Goal: Find specific page/section: Find specific page/section

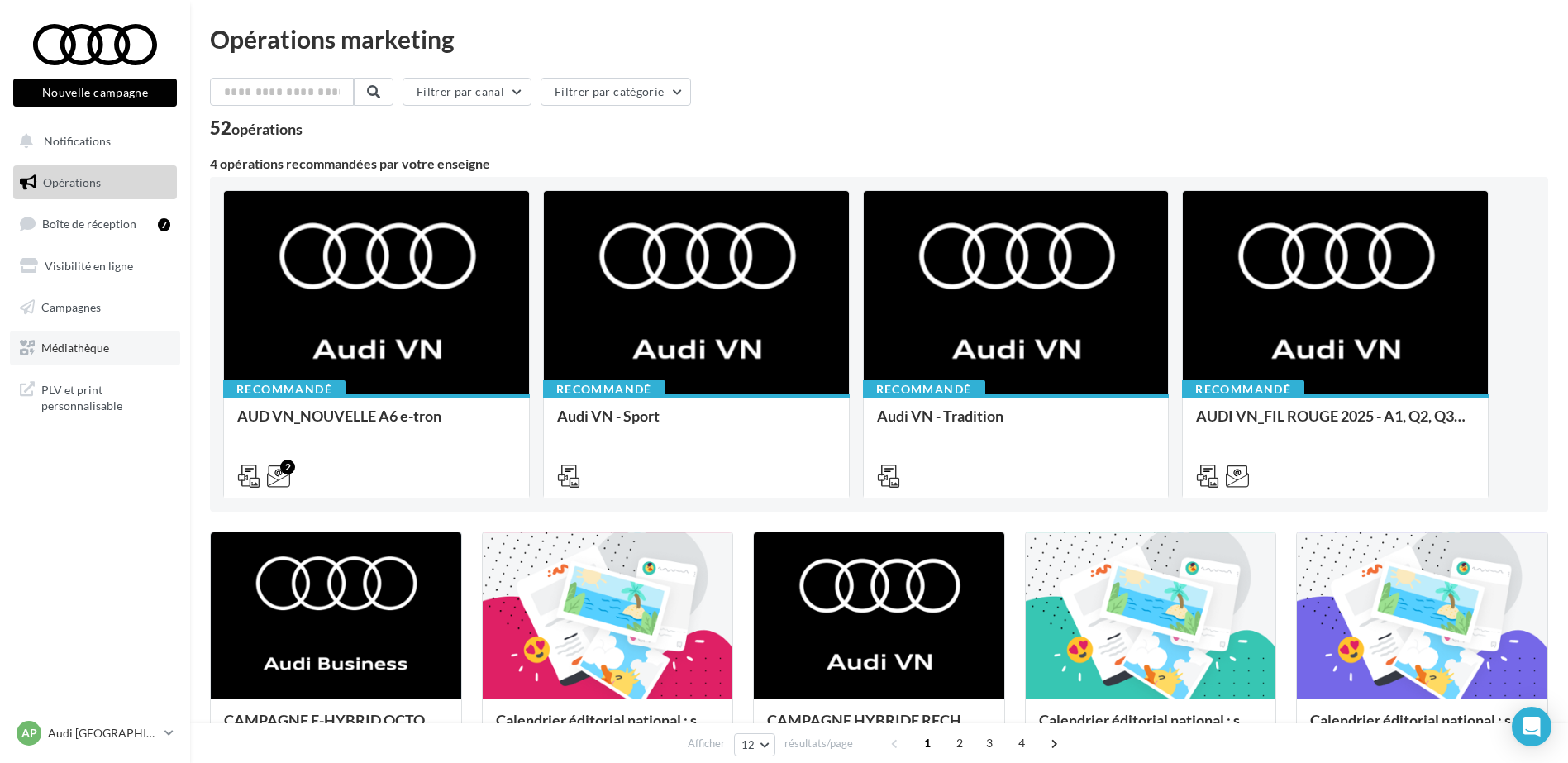
click at [86, 341] on span "Médiathèque" at bounding box center [75, 347] width 68 height 14
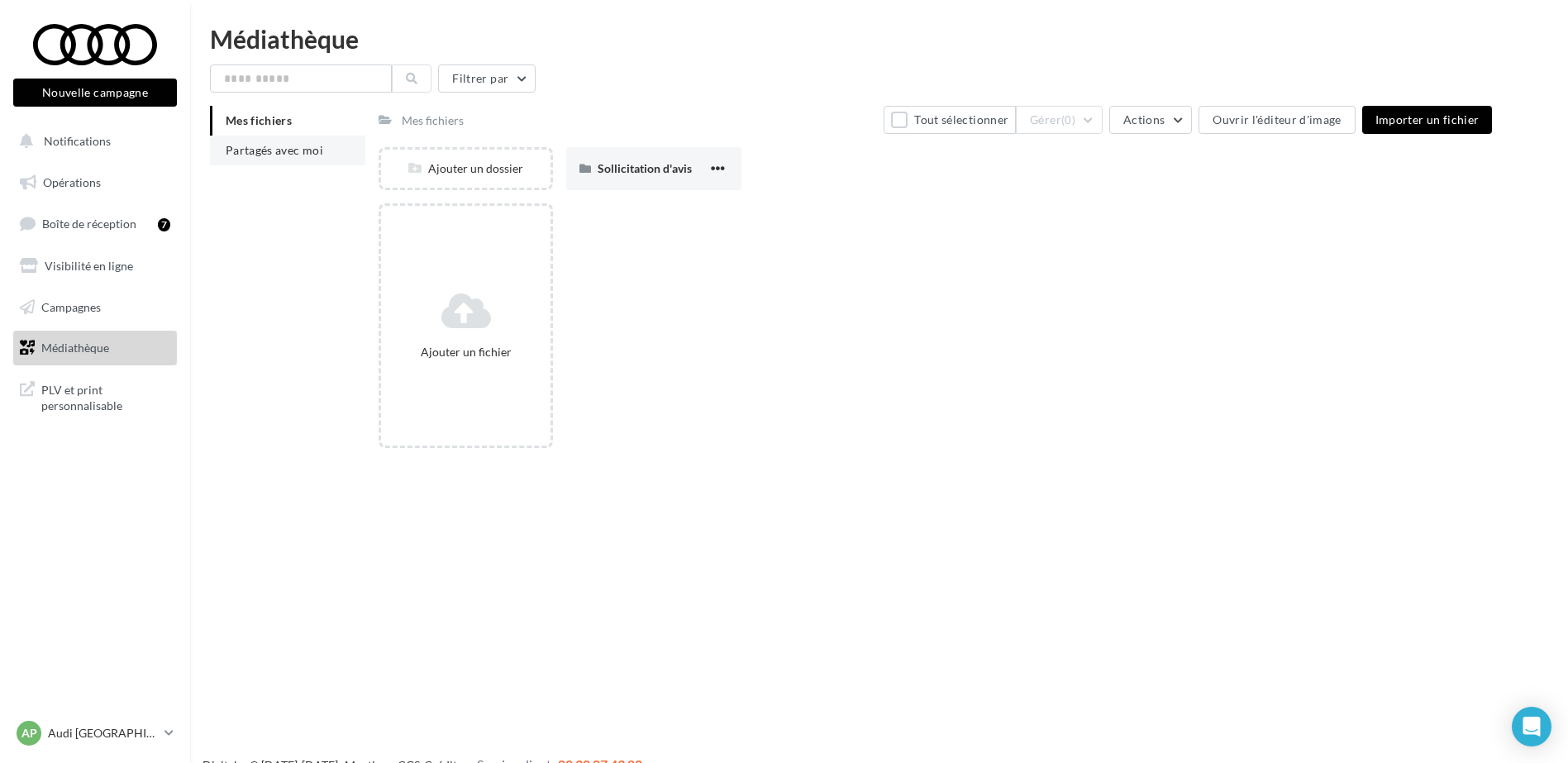
click at [313, 161] on li "Partagés avec moi" at bounding box center [287, 150] width 156 height 29
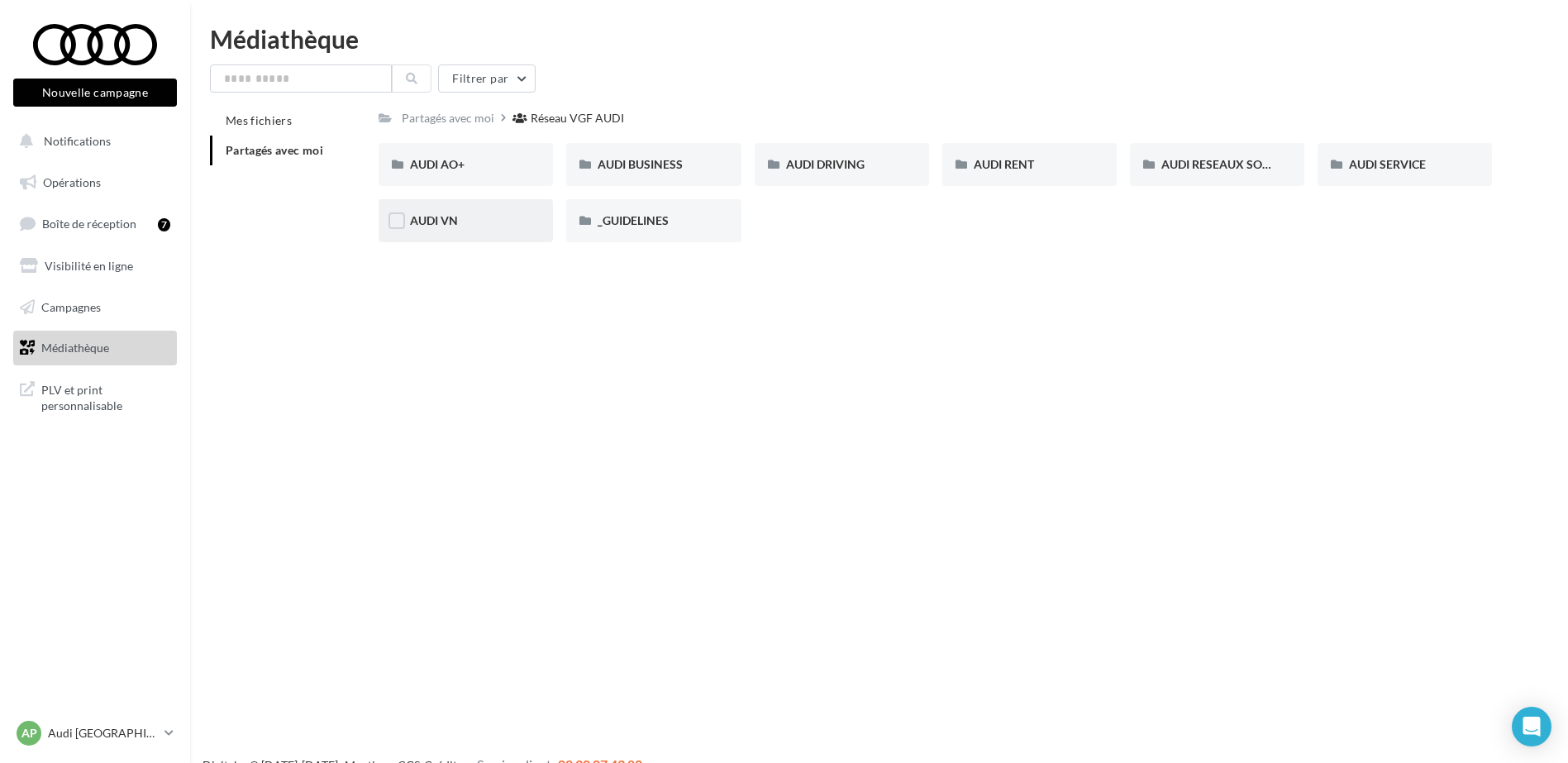
click at [459, 216] on div "AUDI VN" at bounding box center [466, 221] width 111 height 17
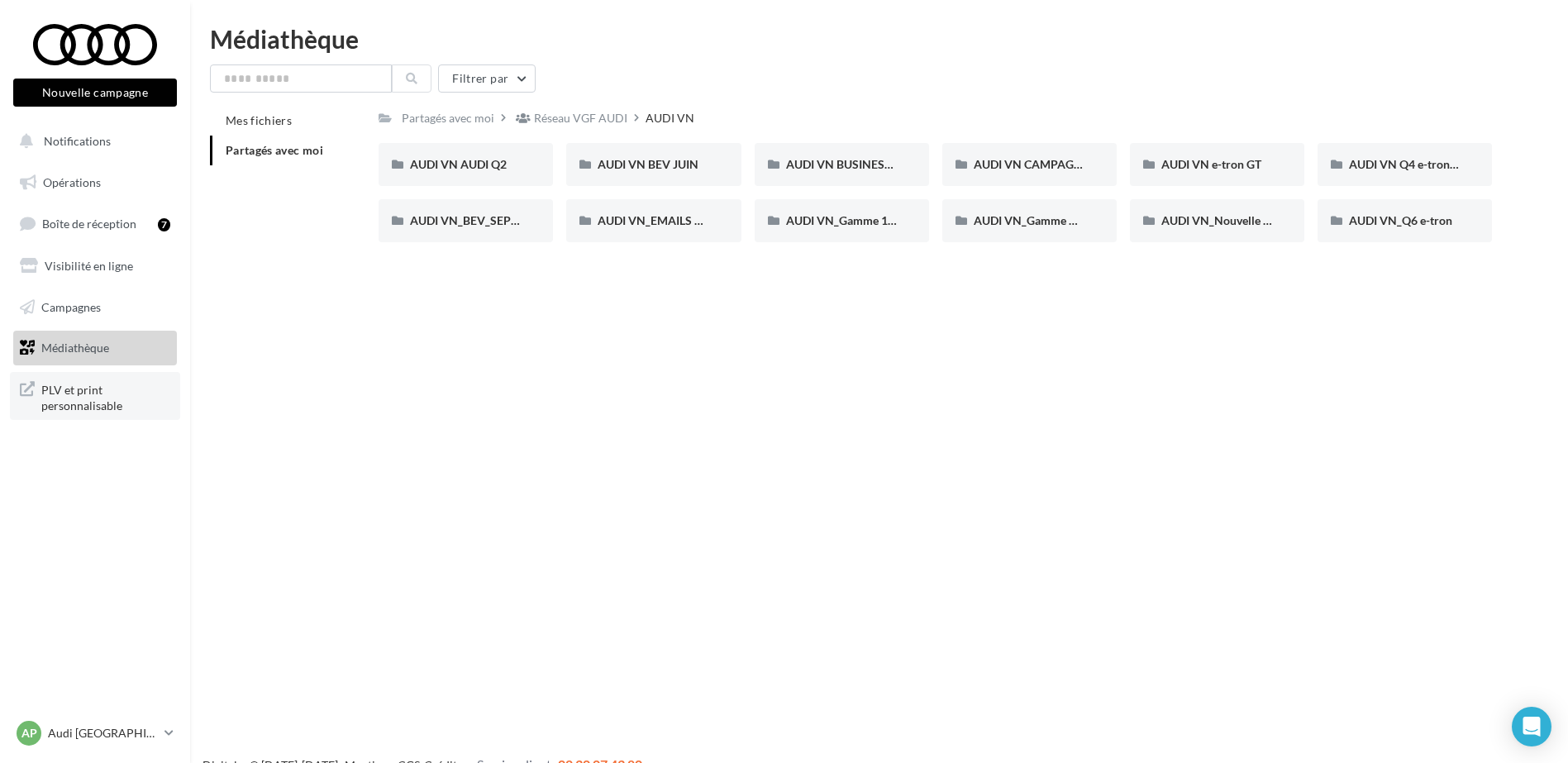
click at [68, 392] on span "PLV et print personnalisable" at bounding box center [106, 396] width 129 height 36
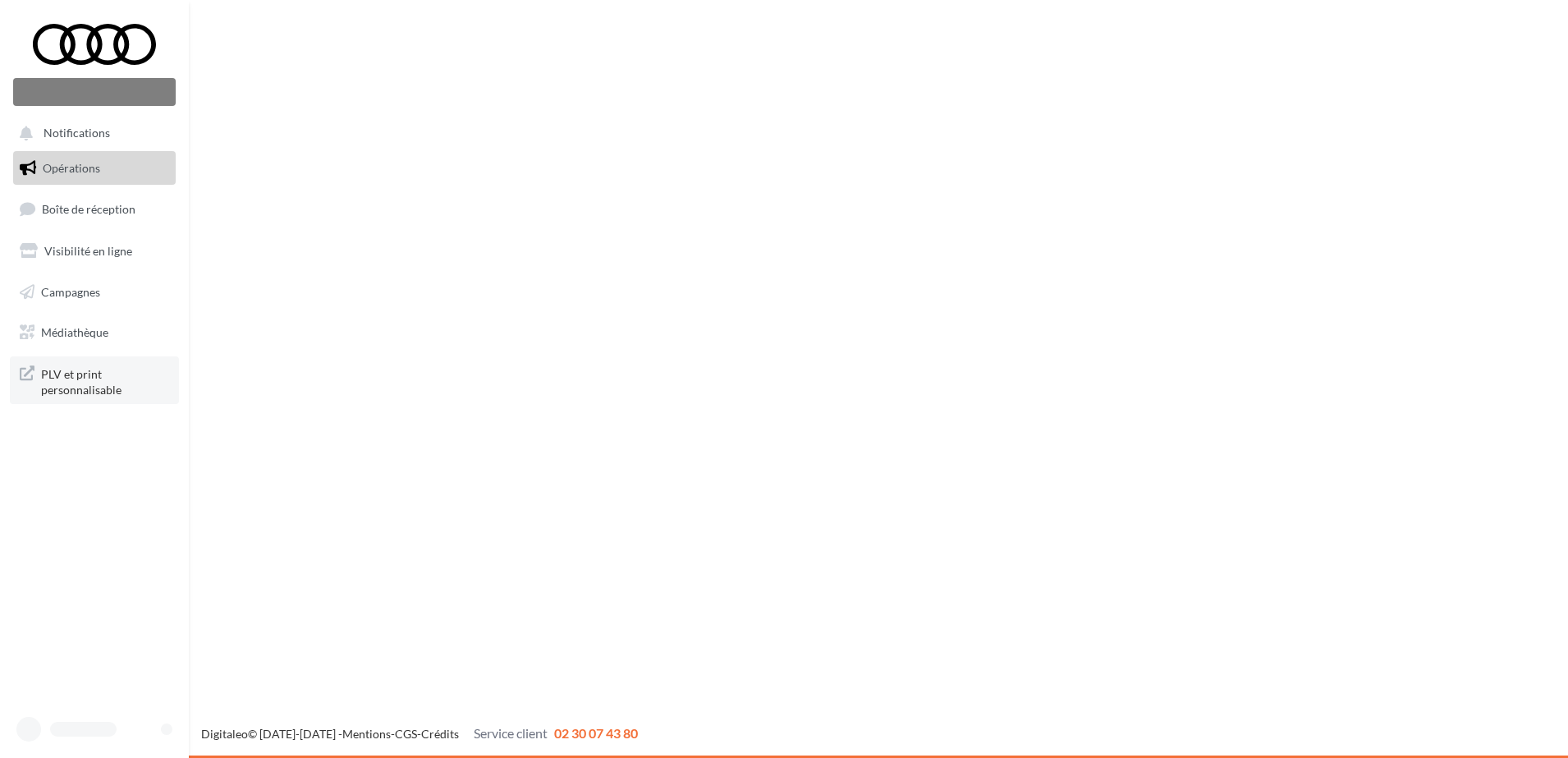
click at [75, 381] on span "PLV et print personnalisable" at bounding box center [105, 380] width 128 height 36
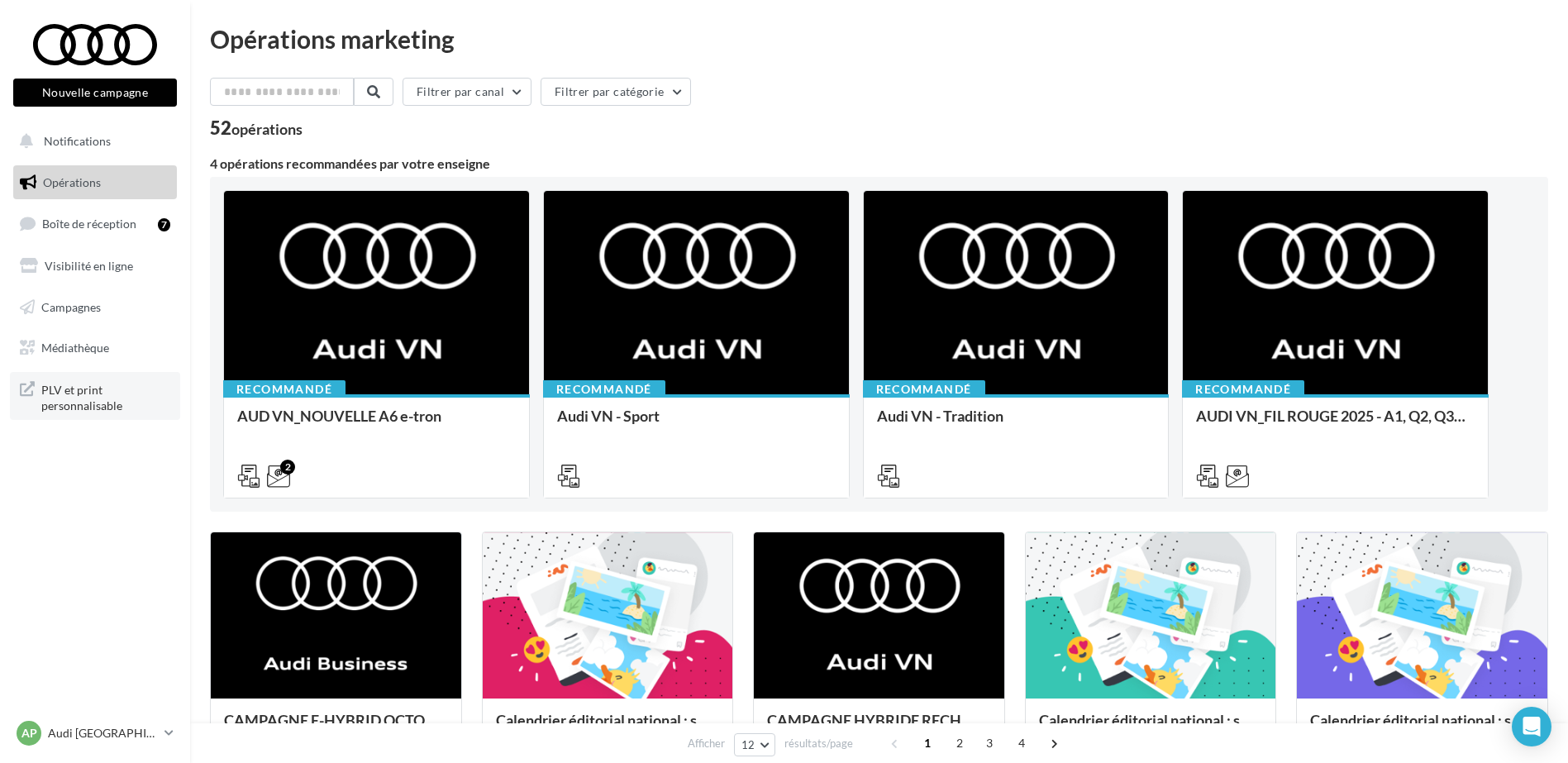
click at [104, 392] on span "PLV et print personnalisable" at bounding box center [106, 396] width 129 height 36
click at [121, 723] on div "AP Audi PARIS 16 audi-75016-mon" at bounding box center [87, 733] width 142 height 25
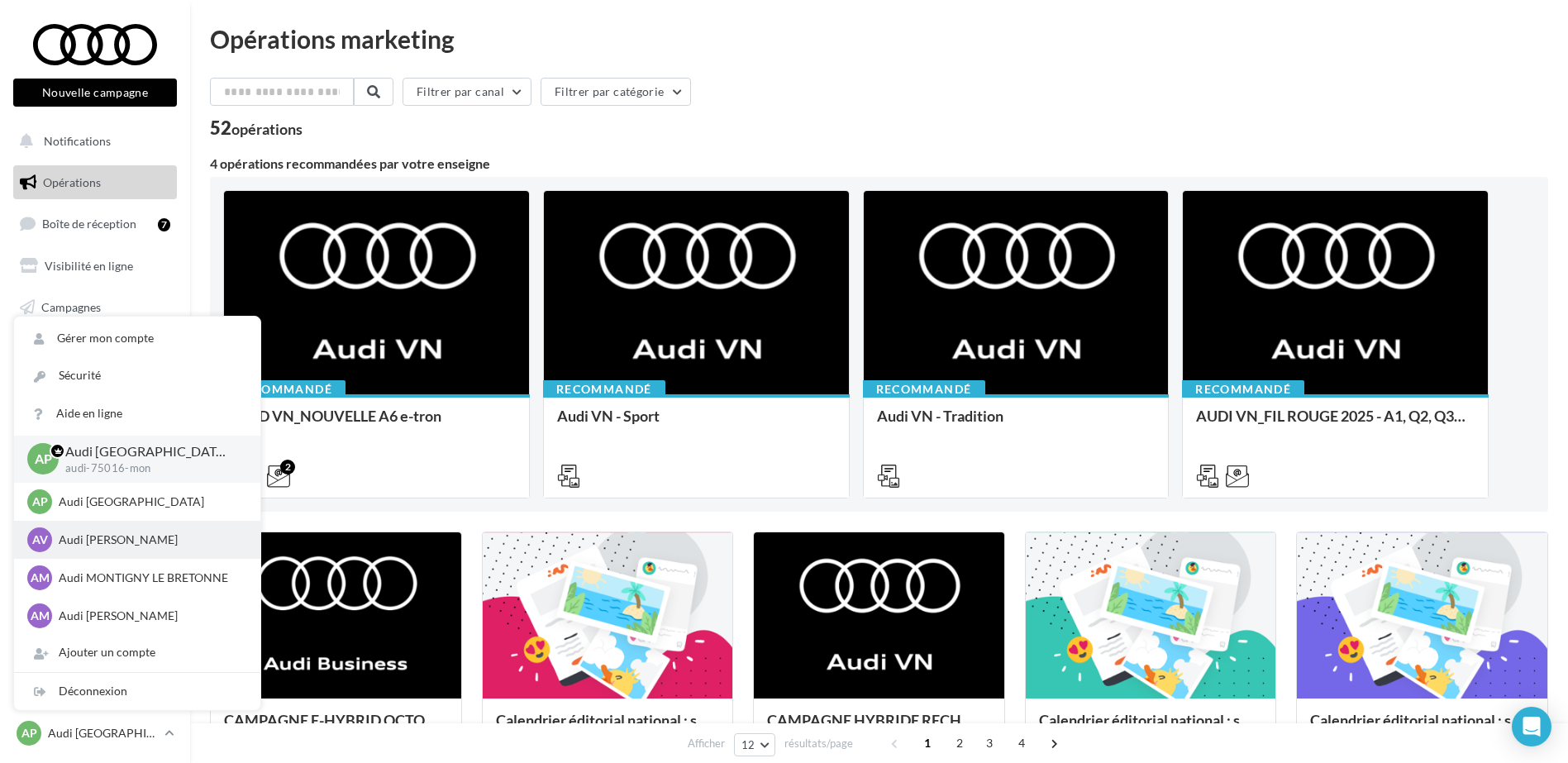
click at [179, 544] on p "Audi VELIZY VILLACOUBLAY" at bounding box center [150, 540] width 182 height 17
